Goal: Information Seeking & Learning: Check status

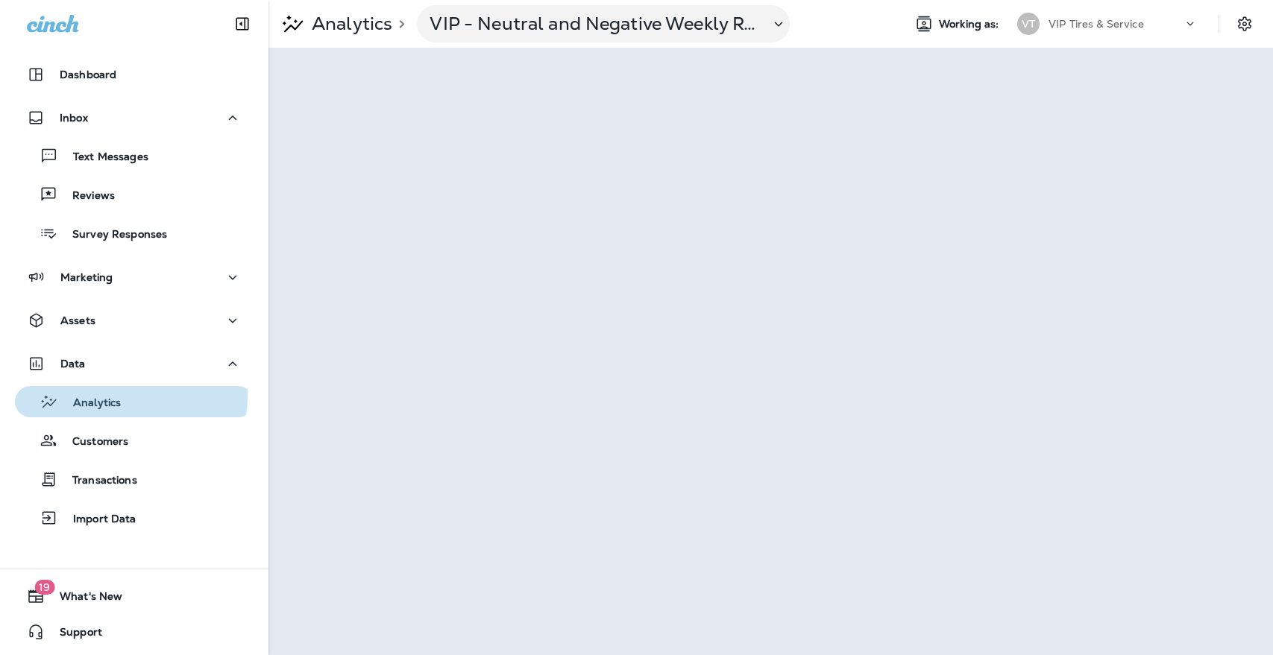
click at [113, 397] on p "Analytics" at bounding box center [89, 404] width 63 height 14
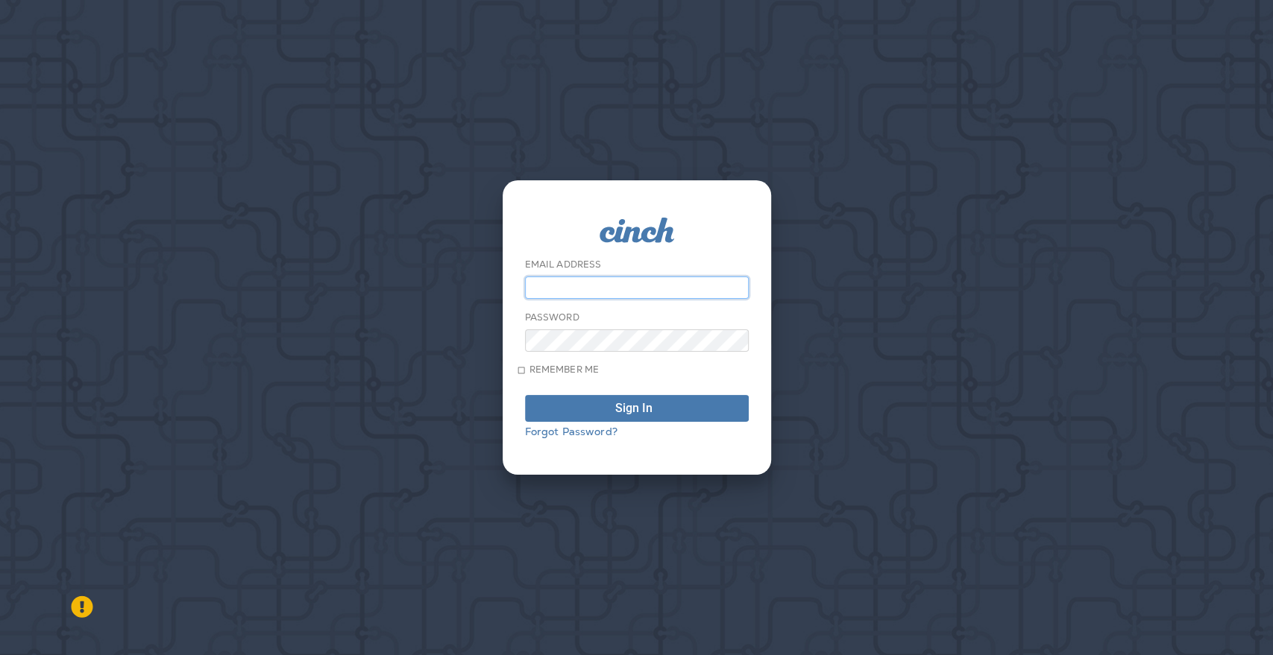
type input "**********"
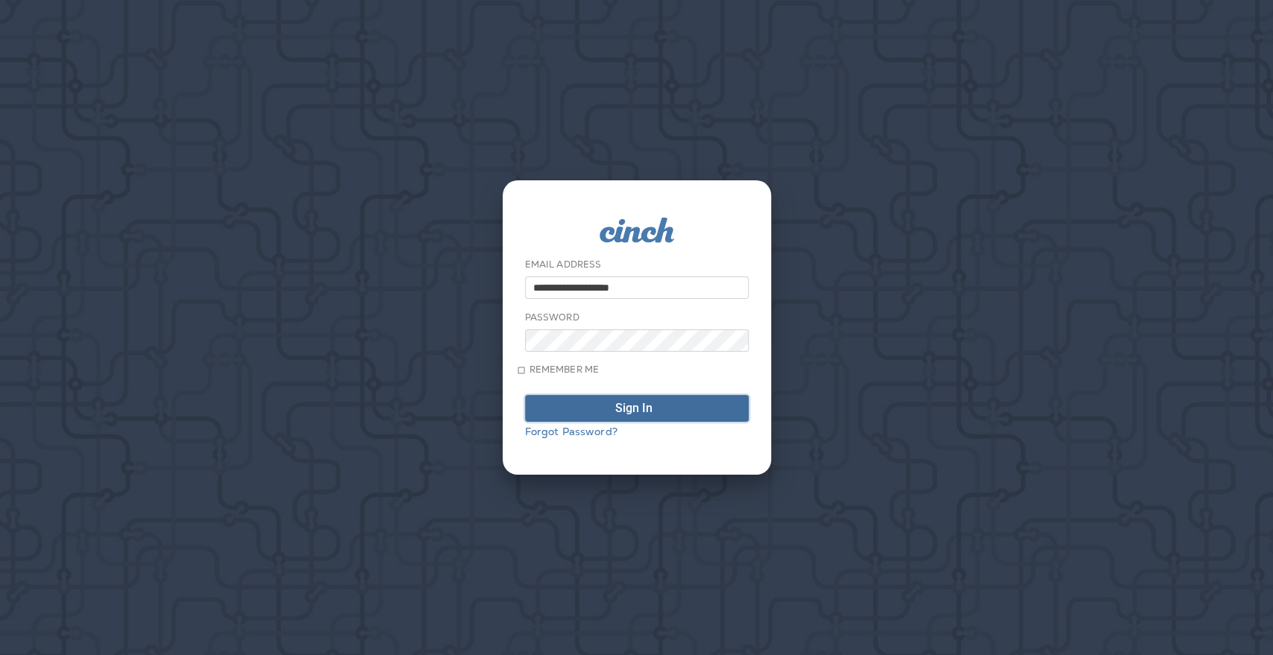
click at [605, 414] on span "Sign In" at bounding box center [636, 409] width 207 height 12
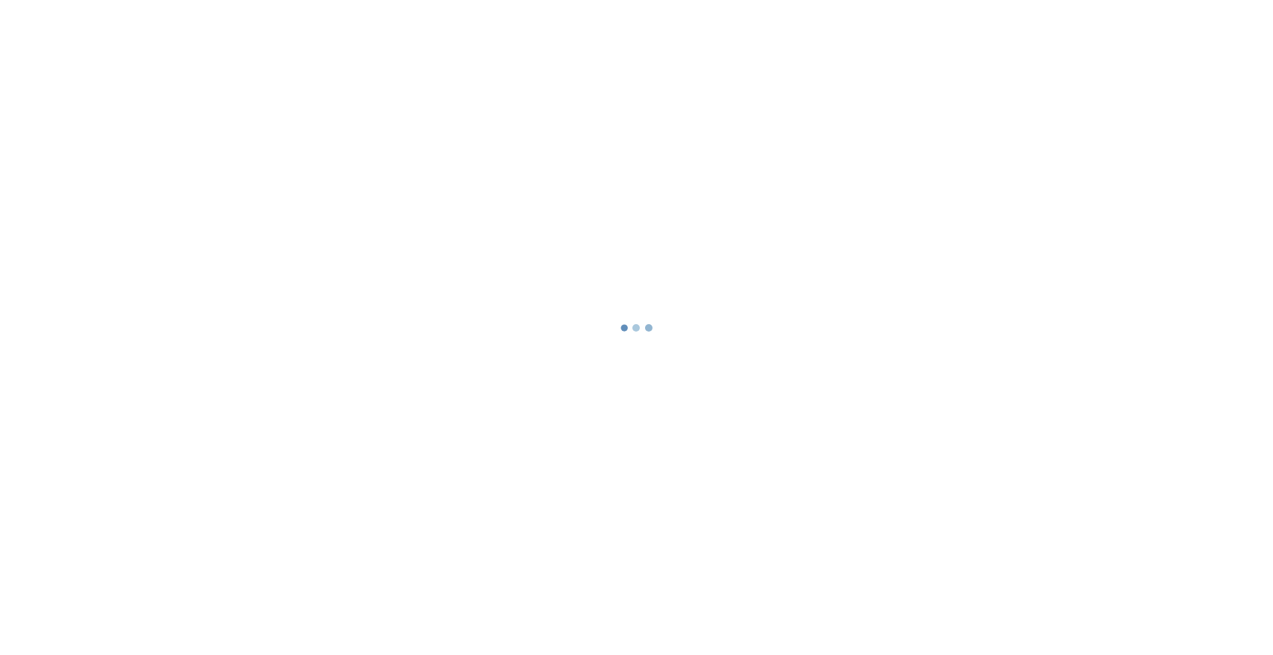
click at [605, 414] on div at bounding box center [636, 327] width 1270 height 652
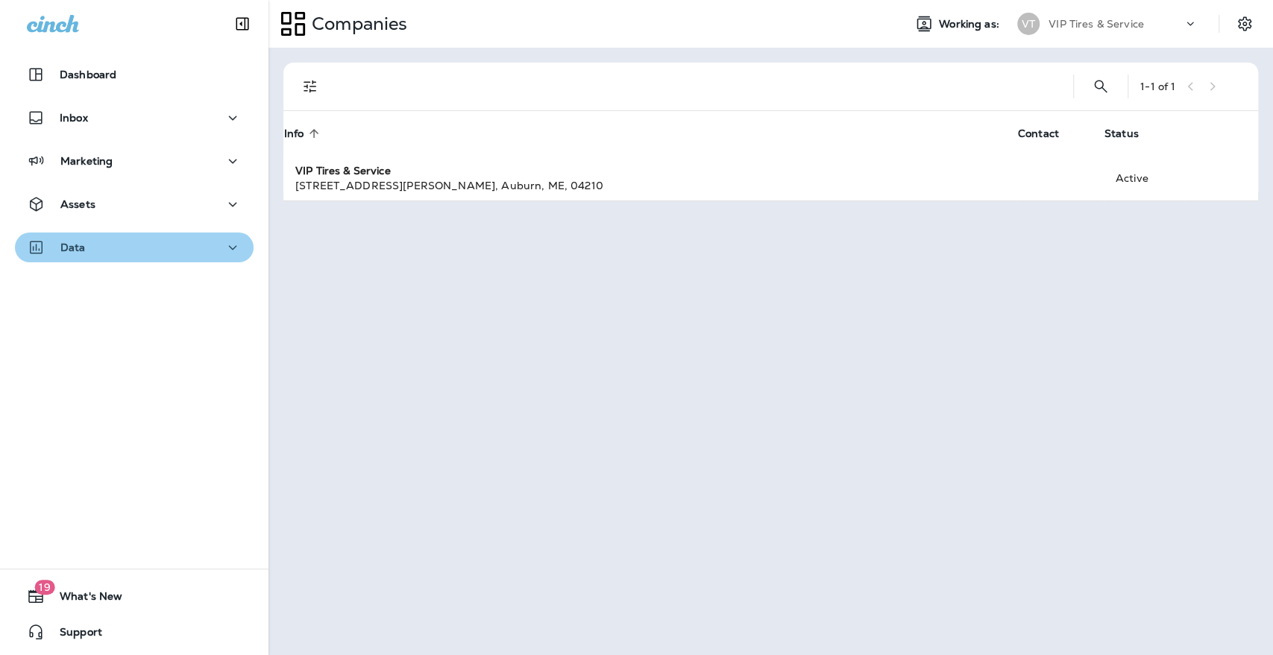
click at [152, 250] on div "Data" at bounding box center [134, 248] width 215 height 19
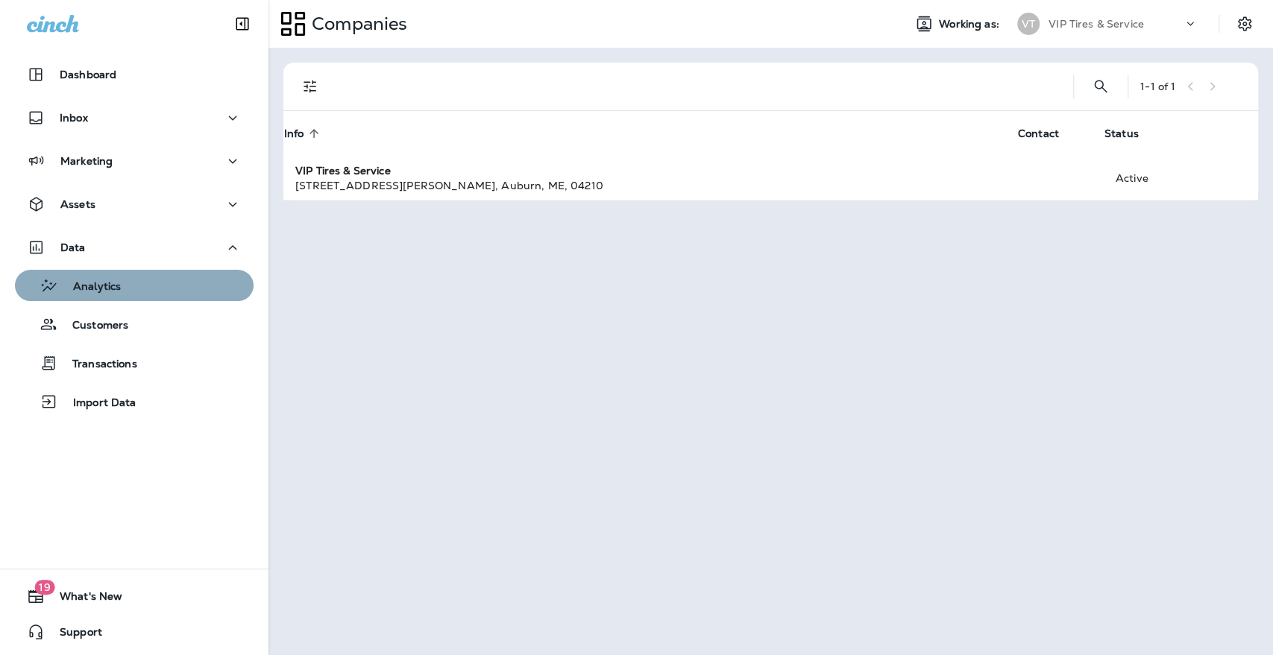
click at [147, 277] on div "Analytics" at bounding box center [134, 285] width 227 height 22
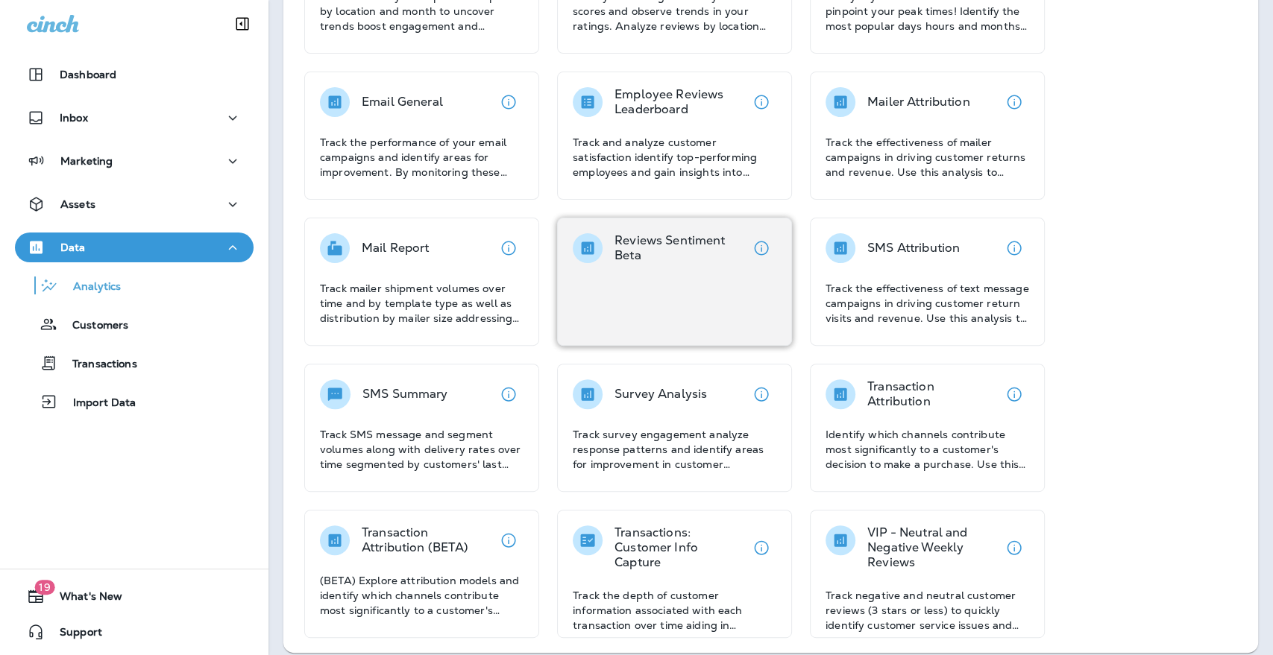
scroll to position [204, 0]
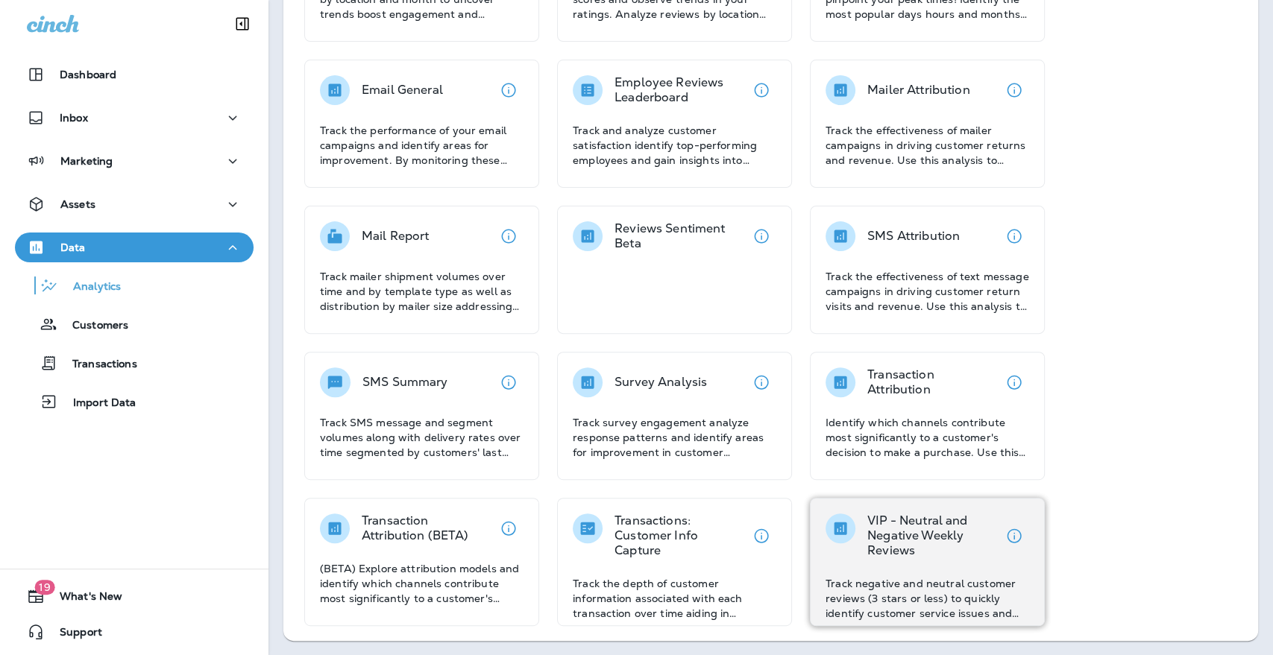
click at [880, 553] on p "VIP - Neutral and Negative Weekly Reviews" at bounding box center [933, 536] width 132 height 45
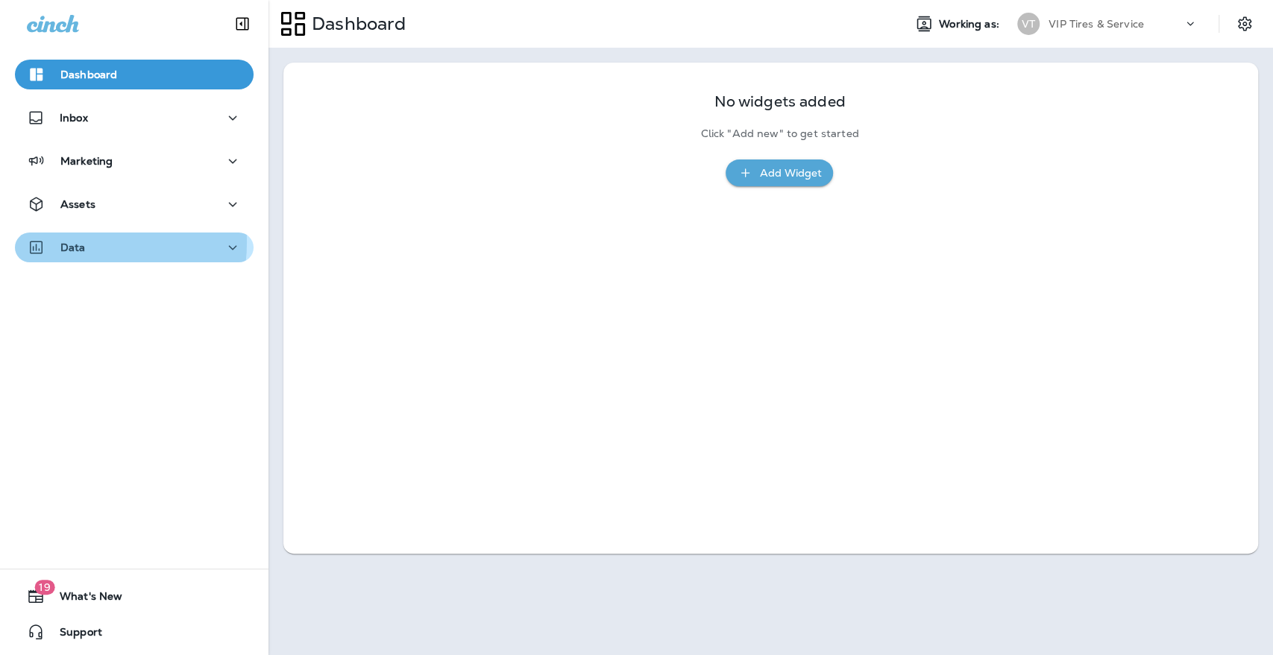
click at [77, 242] on p "Data" at bounding box center [72, 248] width 25 height 12
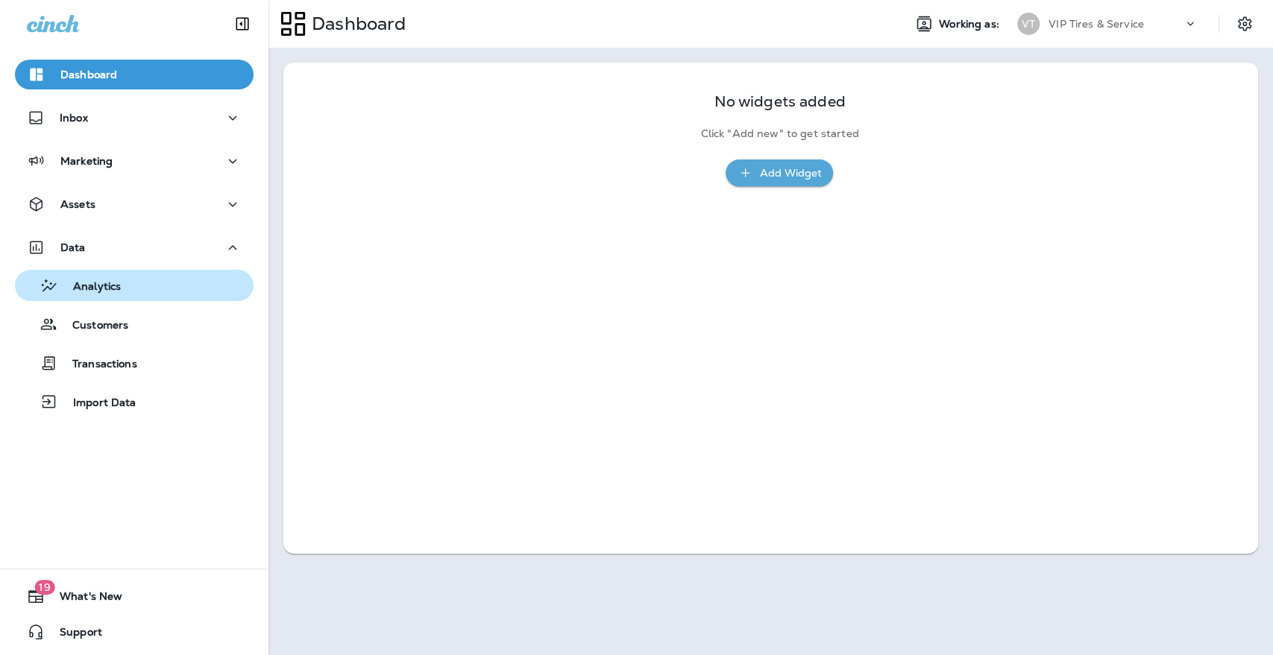
click at [101, 291] on p "Analytics" at bounding box center [89, 287] width 63 height 14
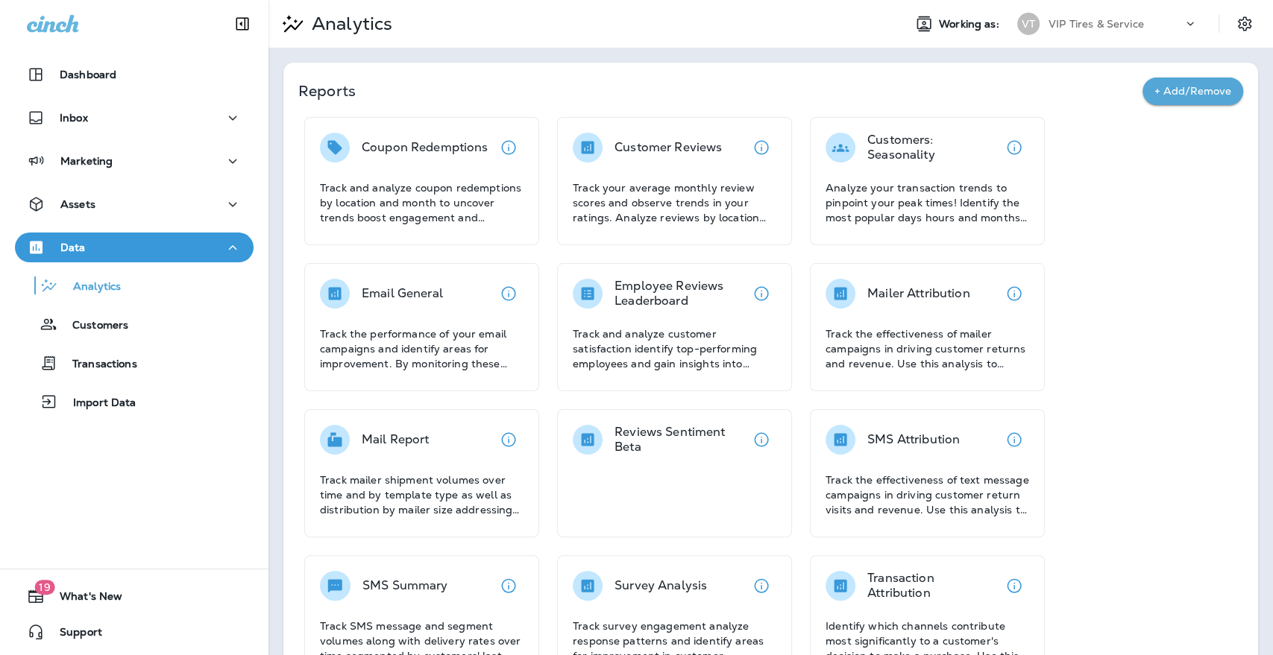
scroll to position [204, 0]
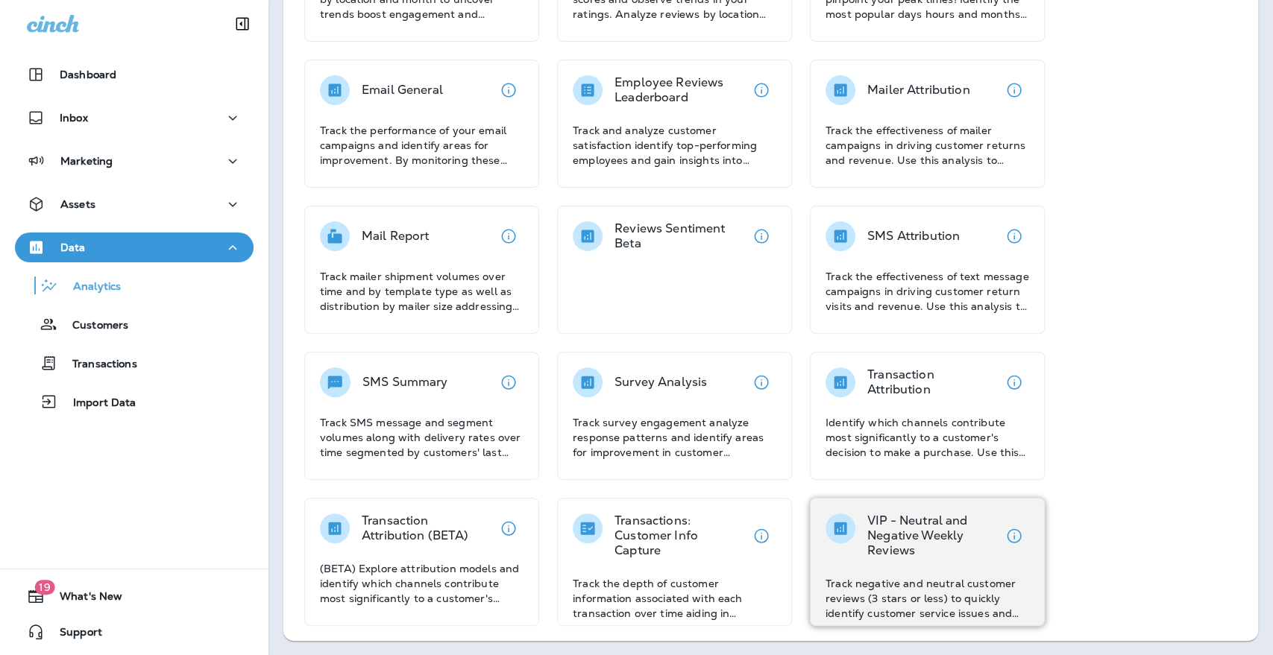
click at [930, 537] on p "VIP - Neutral and Negative Weekly Reviews" at bounding box center [933, 536] width 132 height 45
